Goal: Transaction & Acquisition: Purchase product/service

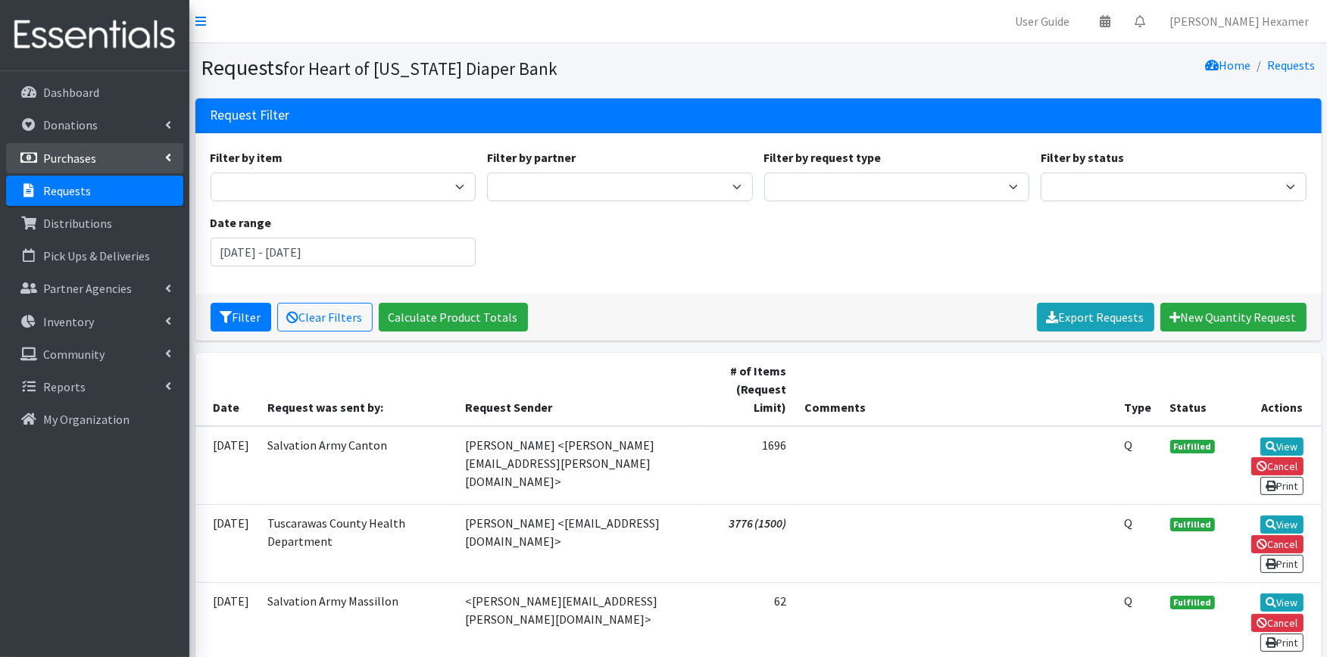
click at [64, 151] on p "Purchases" at bounding box center [69, 158] width 53 height 15
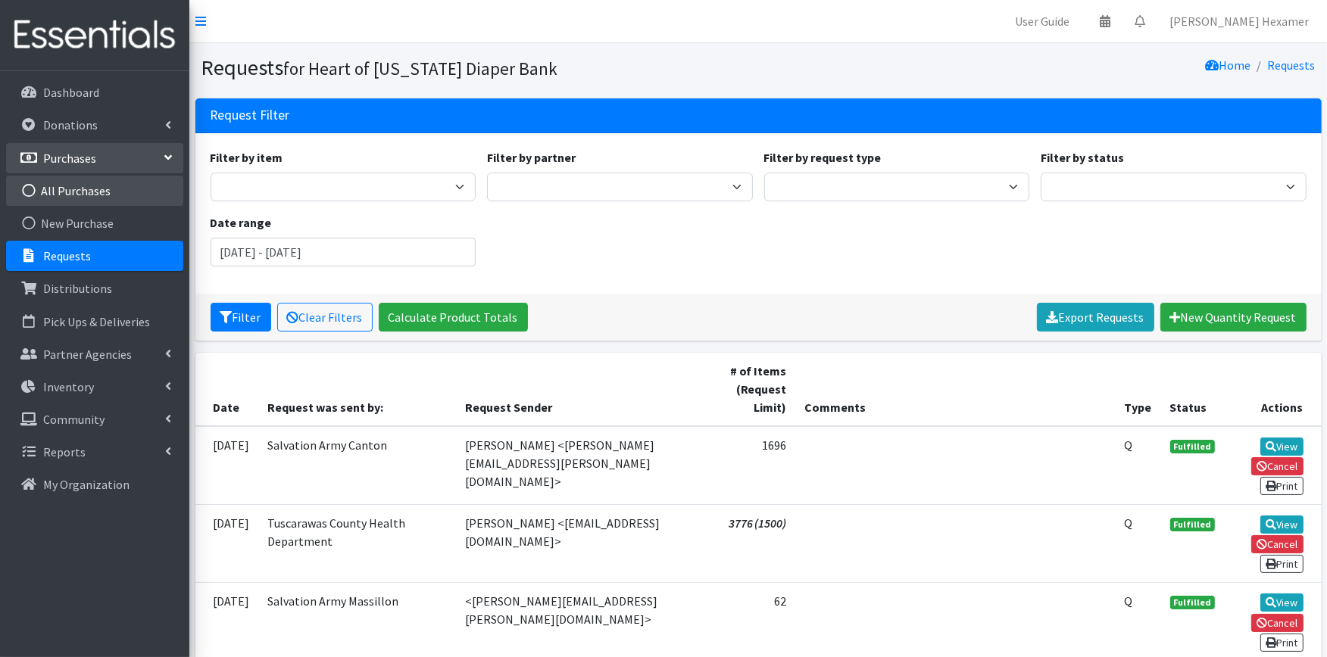
click at [86, 180] on link "All Purchases" at bounding box center [94, 191] width 177 height 30
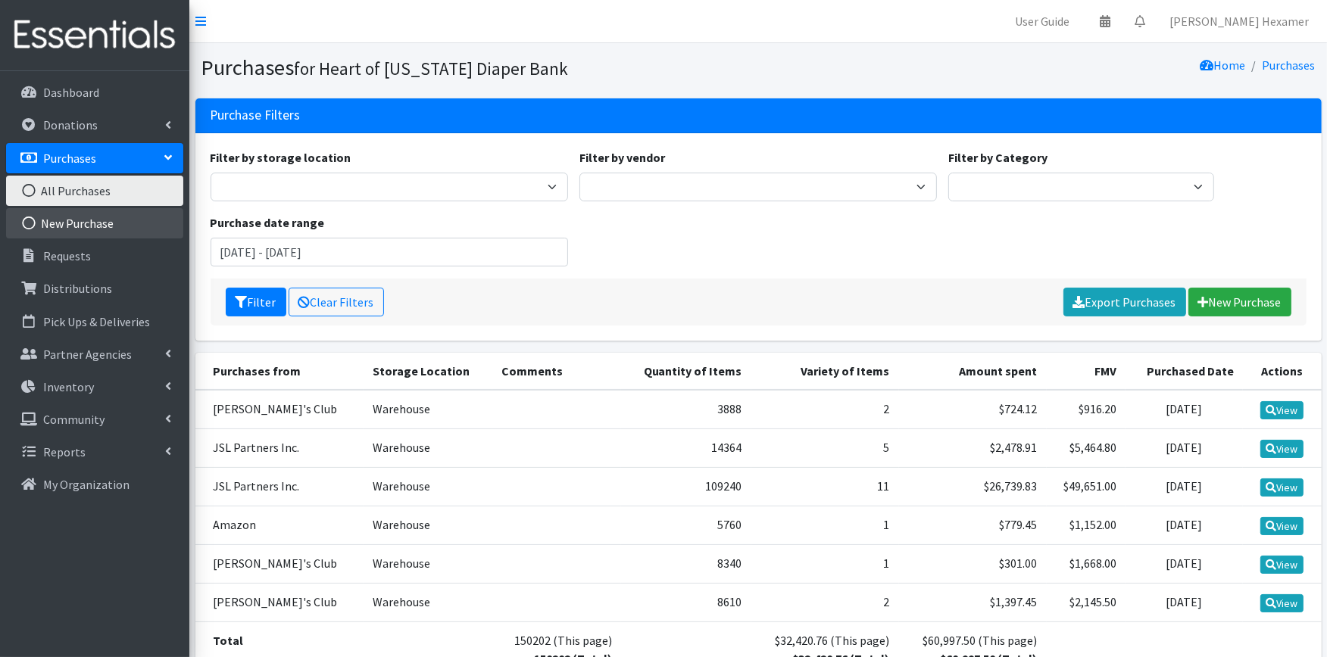
click at [87, 220] on link "New Purchase" at bounding box center [94, 223] width 177 height 30
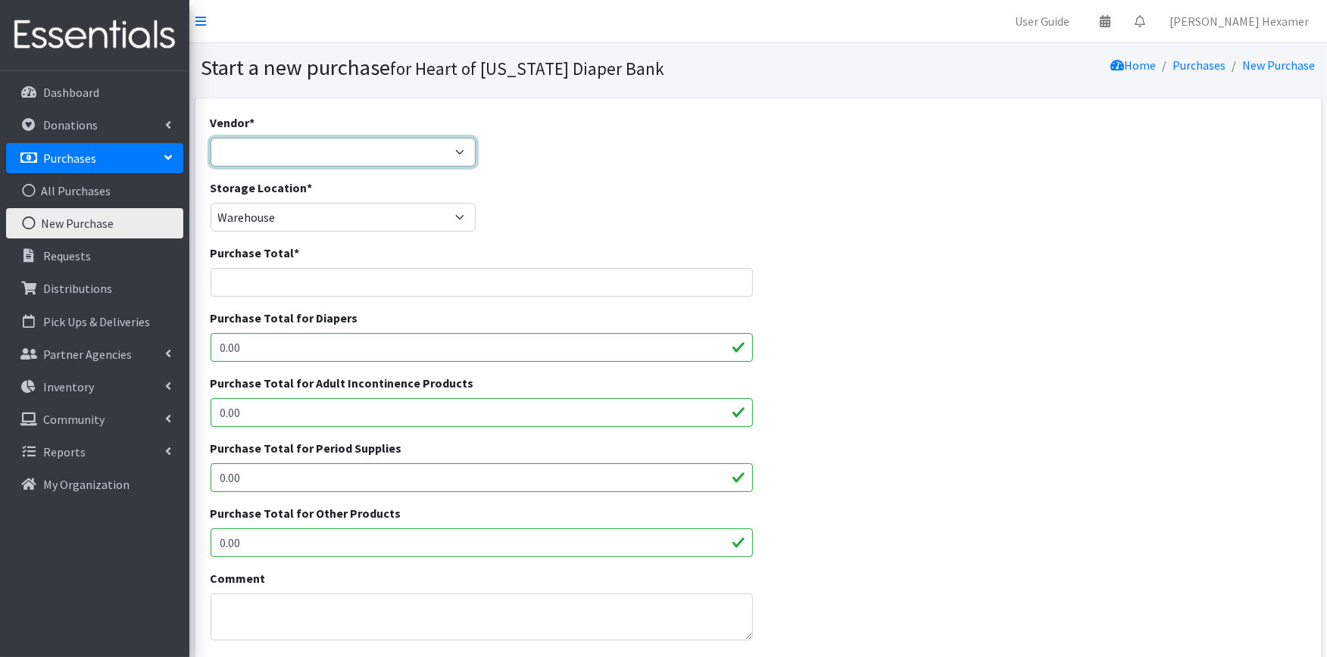
click at [420, 159] on select "Akron-Canton Regional Foodbank Aldi's Amazon Auggies / NDBN Huggies / National …" at bounding box center [344, 152] width 266 height 29
select select "554"
click at [211, 138] on select "Akron-Canton Regional Foodbank Aldi's Amazon Auggies / NDBN Huggies / National …" at bounding box center [344, 152] width 266 height 29
click at [352, 278] on input "Purchase Total *" at bounding box center [482, 282] width 542 height 29
drag, startPoint x: 258, startPoint y: 270, endPoint x: 251, endPoint y: 273, distance: 7.8
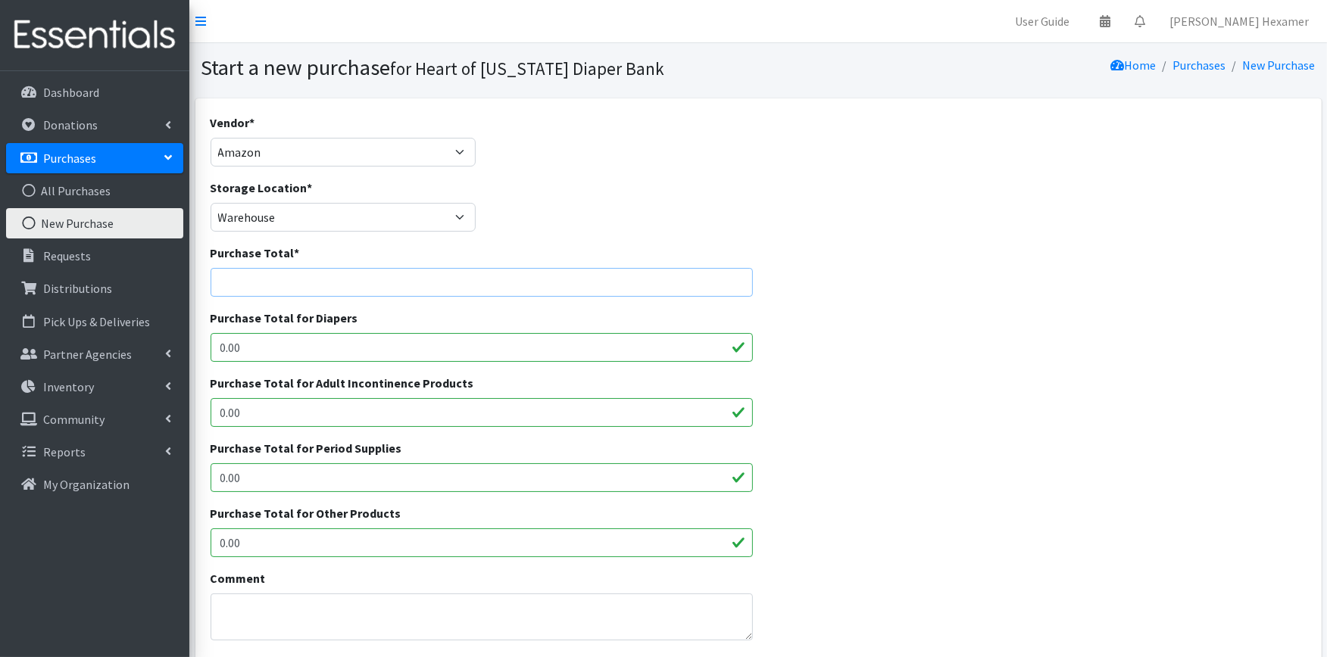
click at [256, 270] on input "Purchase Total *" at bounding box center [482, 282] width 542 height 29
type input "148.31"
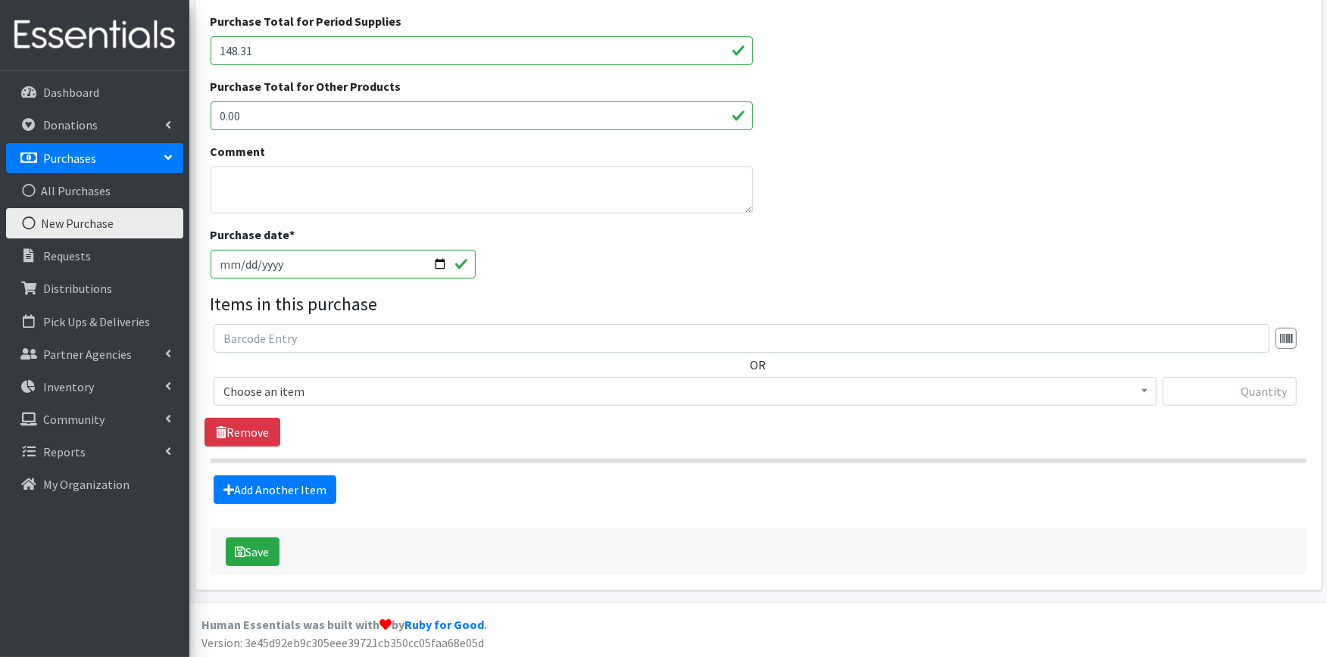
scroll to position [429, 0]
type input "148.31"
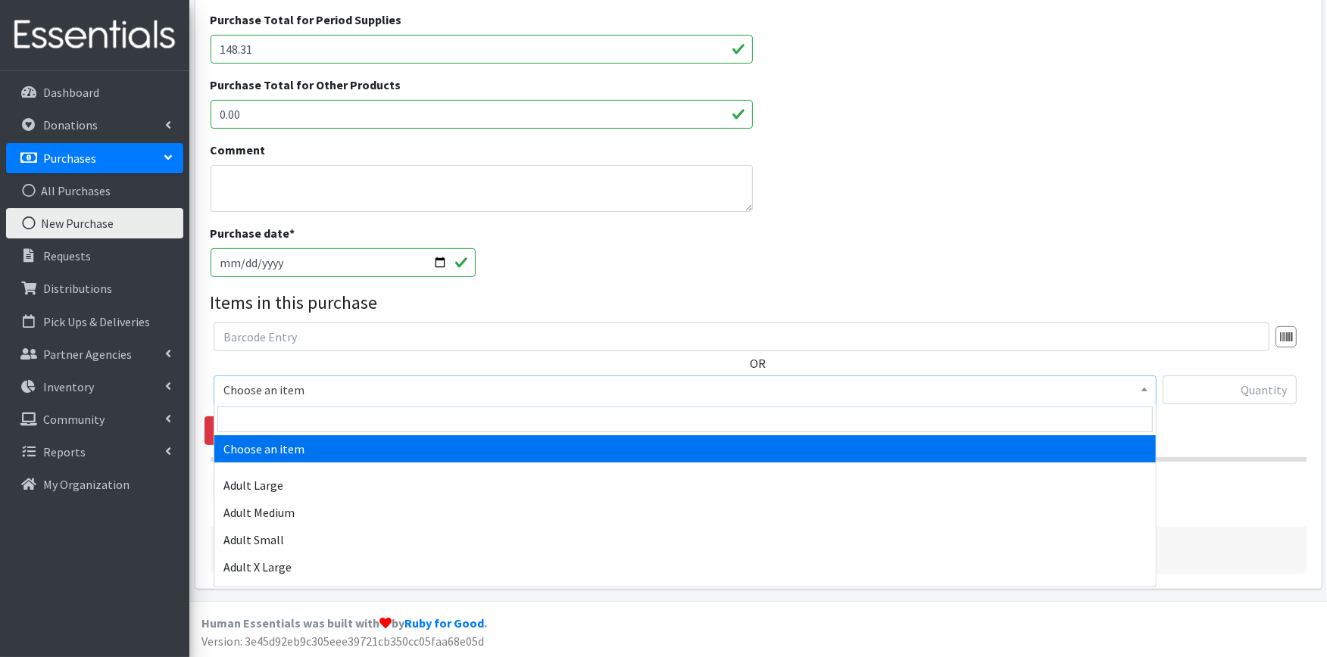
click at [259, 386] on span "Choose an item" at bounding box center [684, 389] width 923 height 21
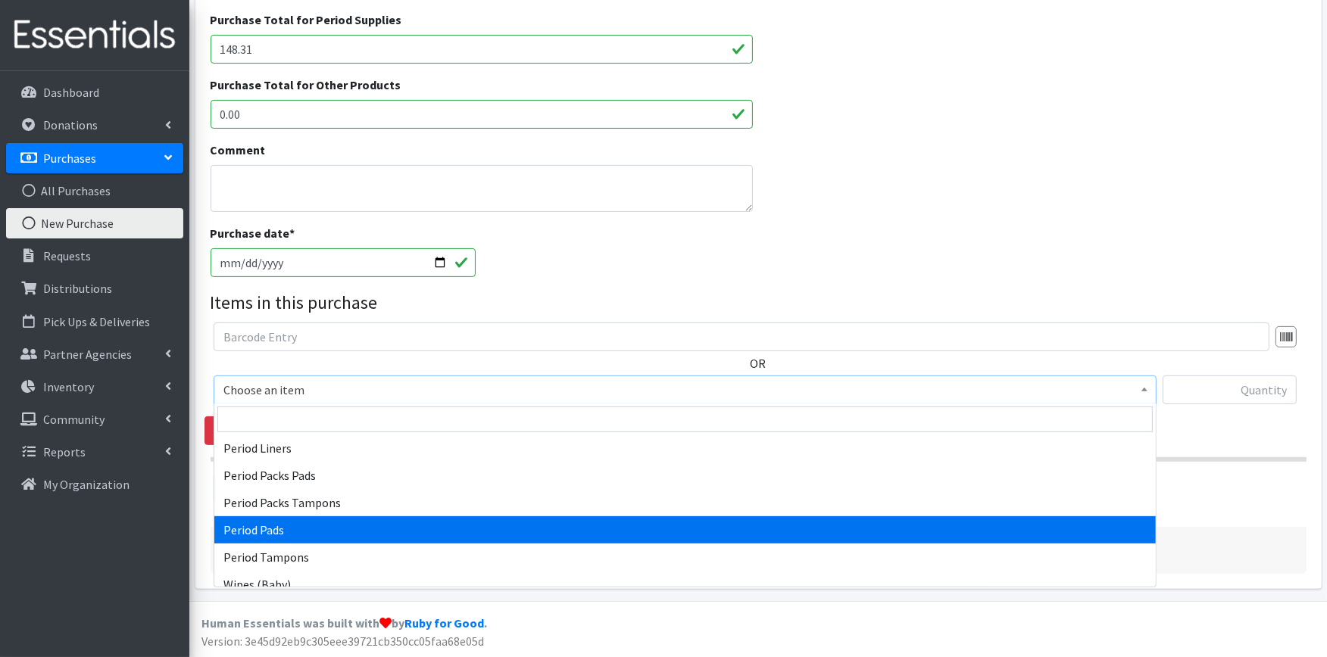
scroll to position [702, 0]
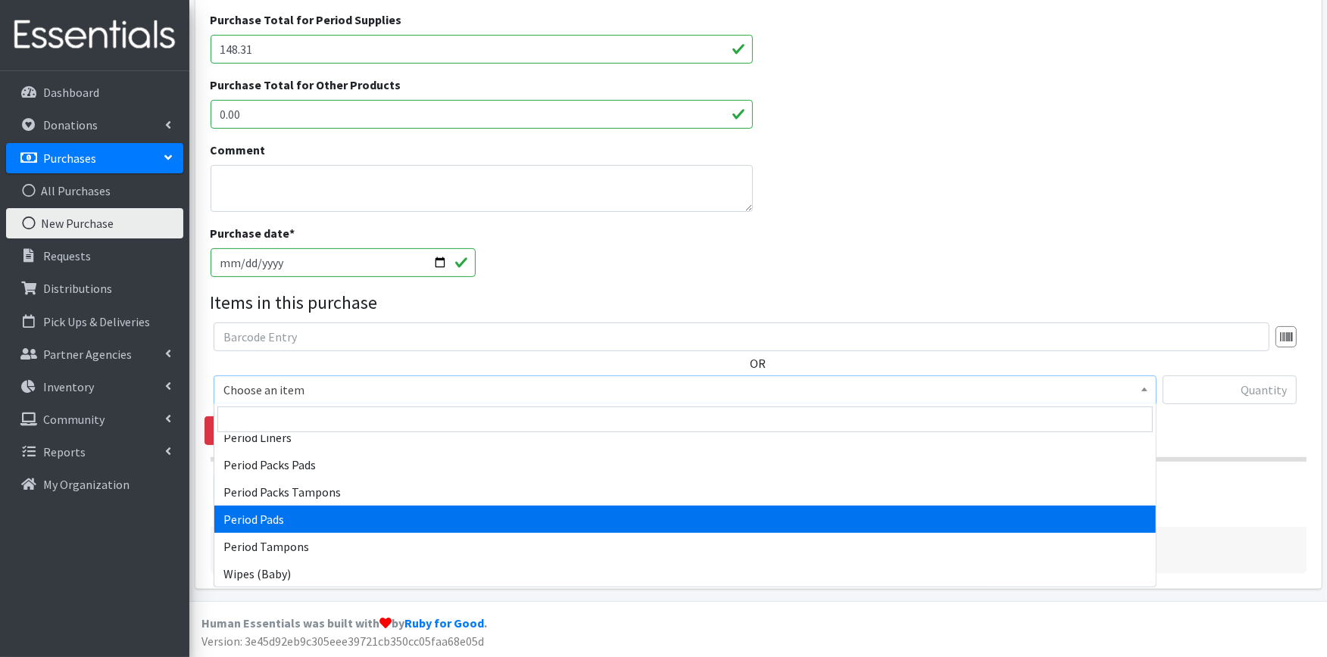
select select "12634"
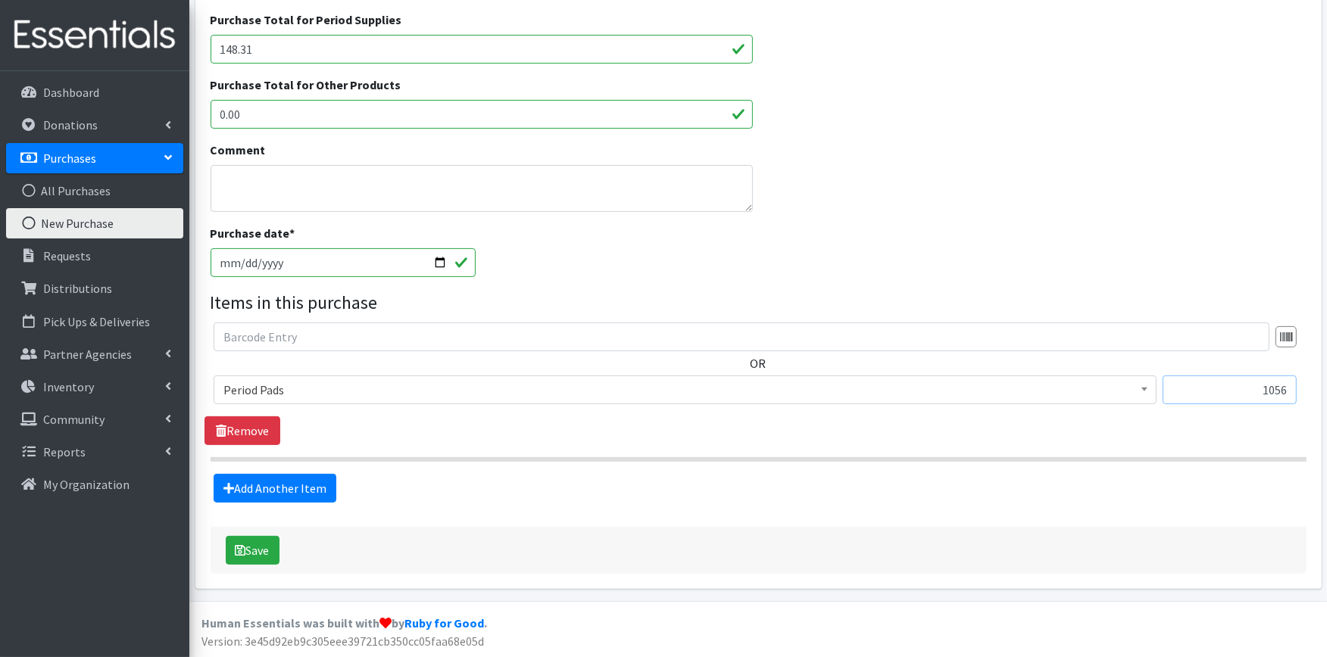
type input "1056"
click at [258, 541] on button "Save" at bounding box center [253, 550] width 54 height 29
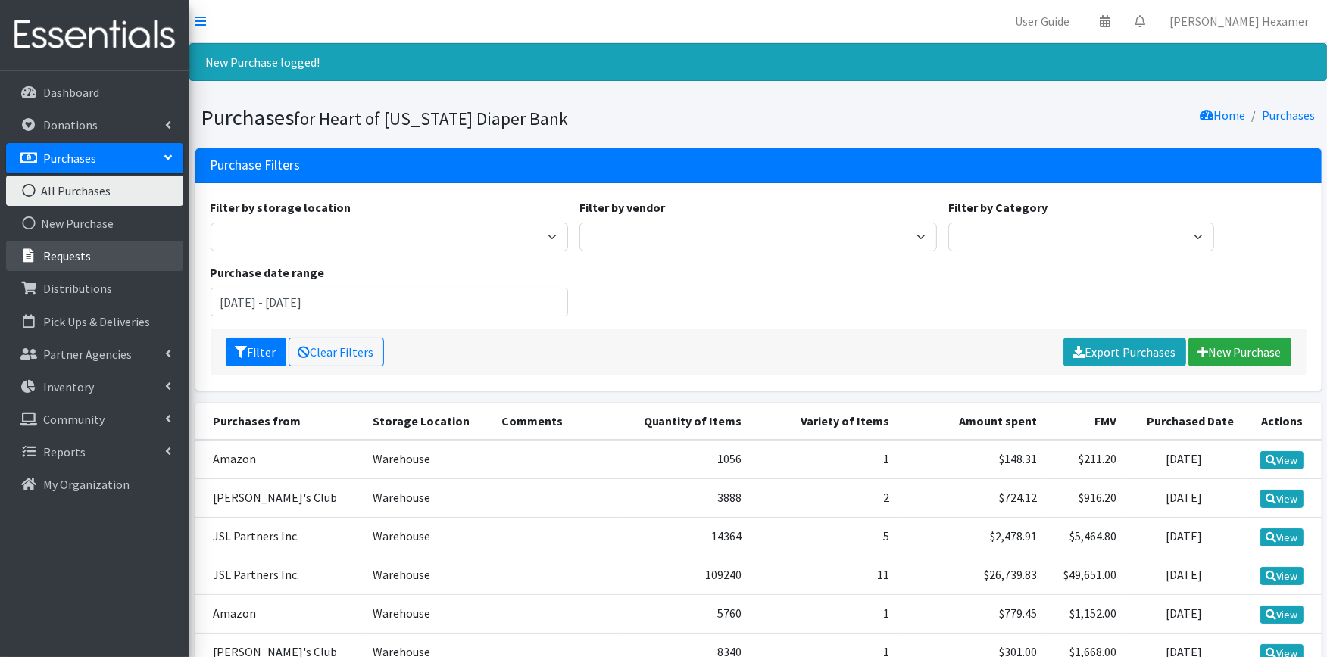
click at [77, 258] on p "Requests" at bounding box center [67, 255] width 48 height 15
